Goal: Information Seeking & Learning: Learn about a topic

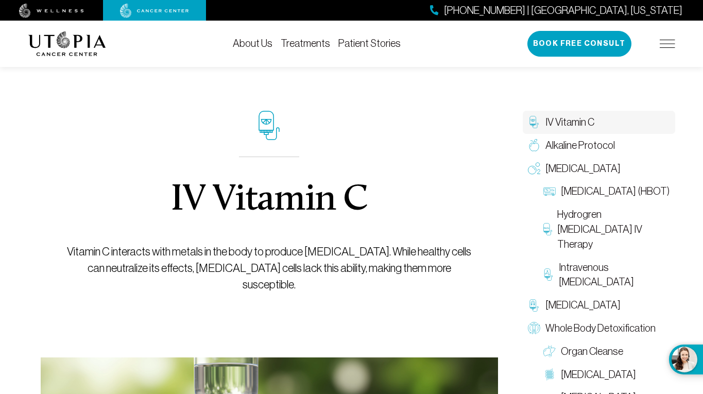
click at [50, 32] on img at bounding box center [67, 43] width 78 height 25
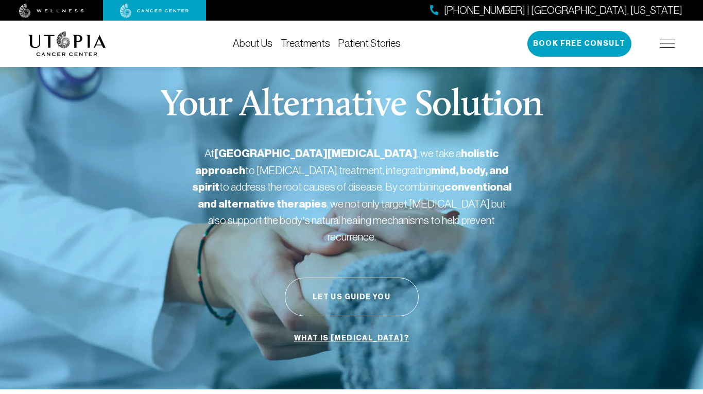
click at [255, 43] on link "About Us" at bounding box center [253, 43] width 40 height 11
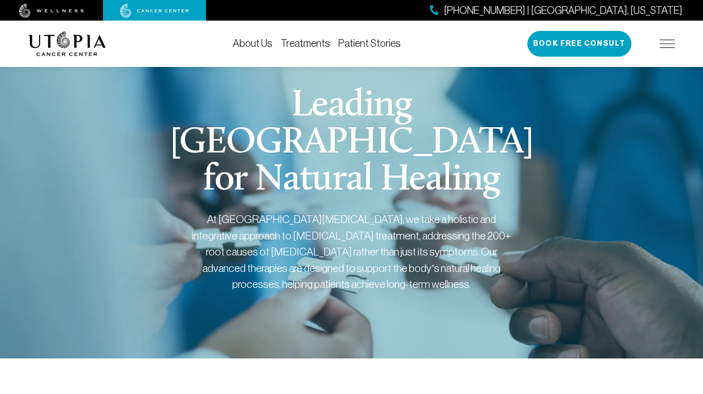
click at [306, 43] on link "Treatments" at bounding box center [305, 43] width 49 height 11
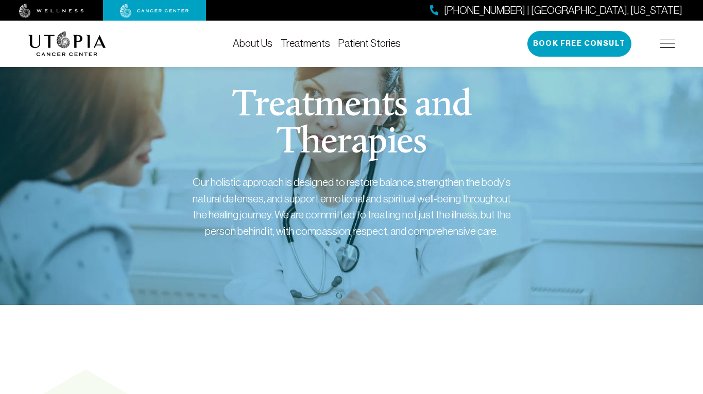
click at [666, 46] on img at bounding box center [667, 44] width 15 height 8
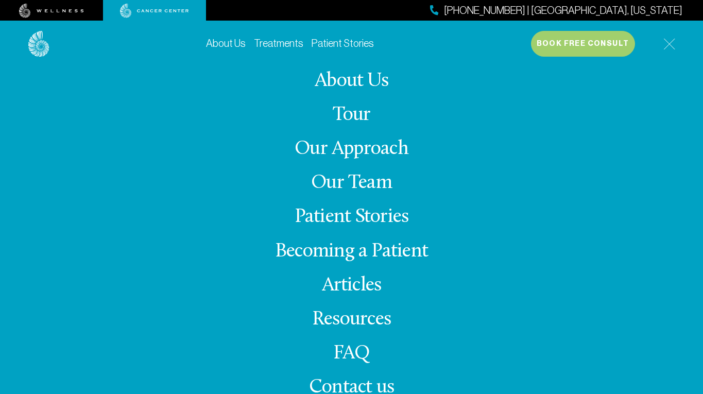
scroll to position [112, 0]
click at [323, 252] on link "Becoming a Patient" at bounding box center [351, 252] width 153 height 20
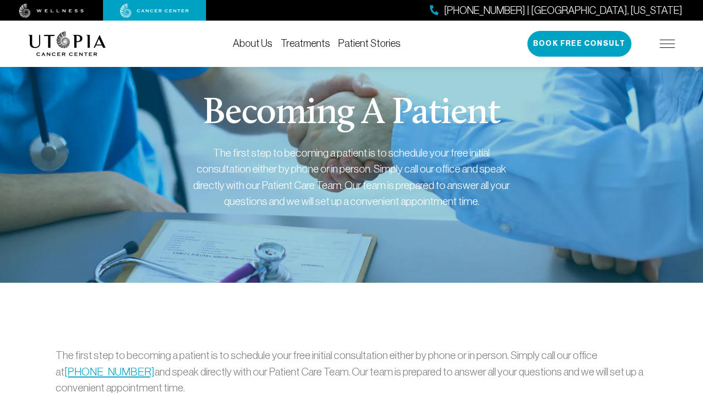
scroll to position [112, 0]
